Goal: Find specific page/section: Find specific page/section

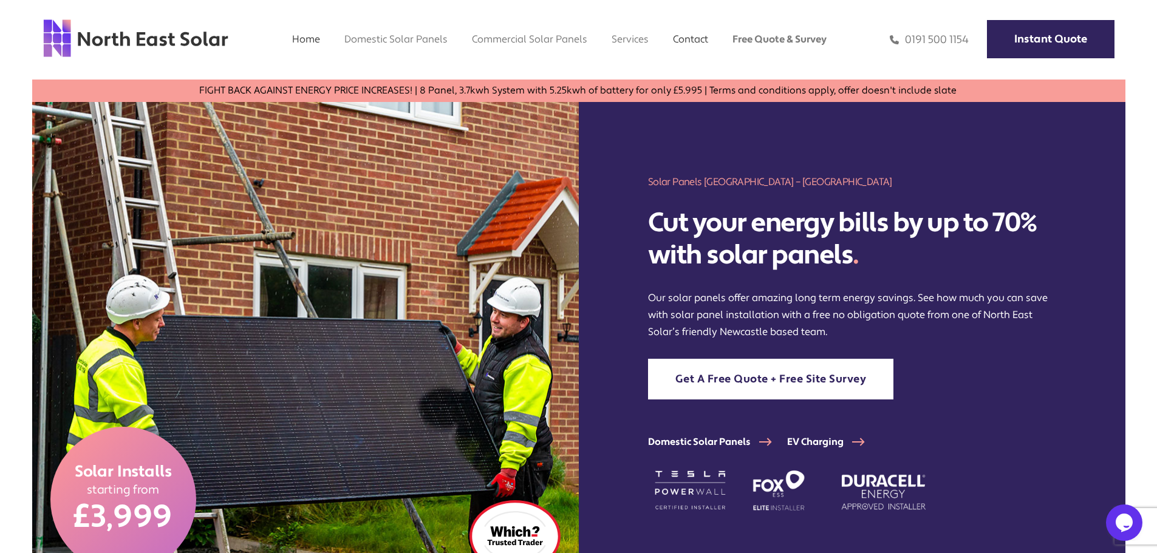
click at [689, 37] on link "Contact" at bounding box center [690, 39] width 35 height 13
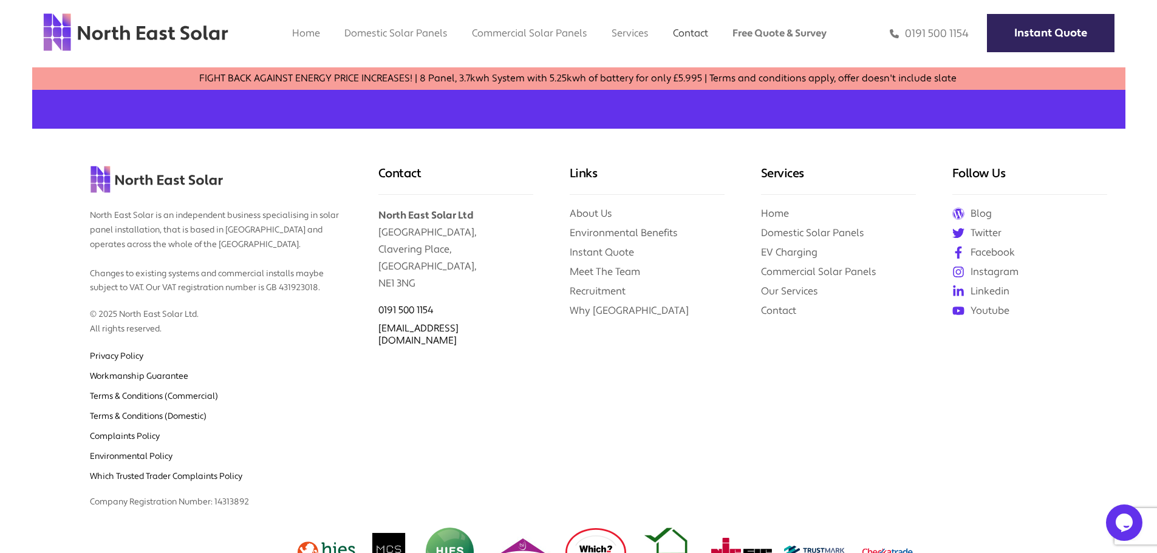
scroll to position [1519, 0]
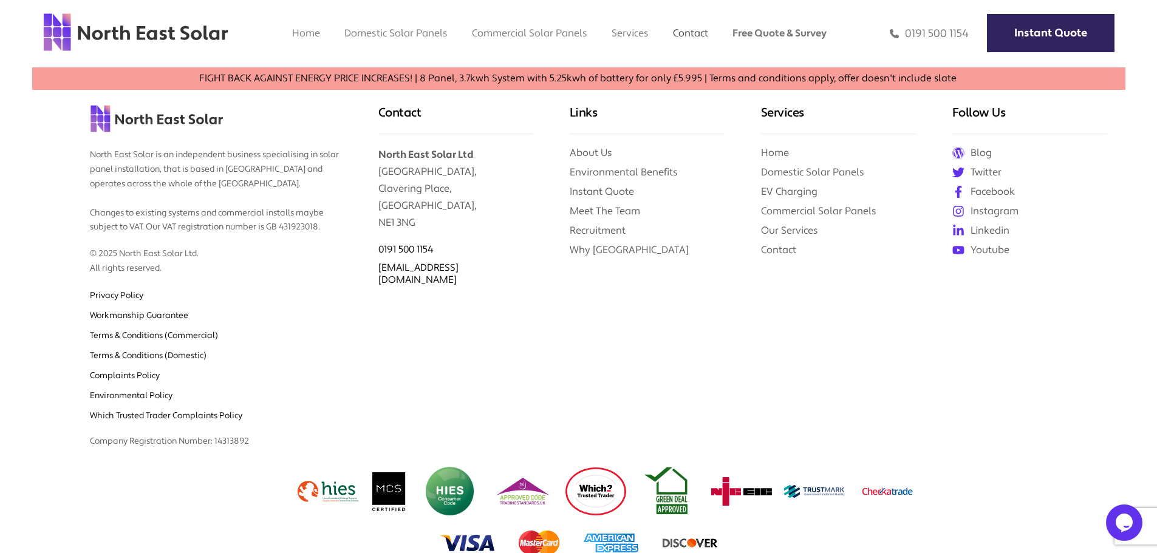
drag, startPoint x: 185, startPoint y: 445, endPoint x: 532, endPoint y: 442, distance: 346.9
click at [185, 422] on link "Which Trusted Trader Complaints Policy" at bounding box center [166, 416] width 152 height 11
